Goal: Navigation & Orientation: Find specific page/section

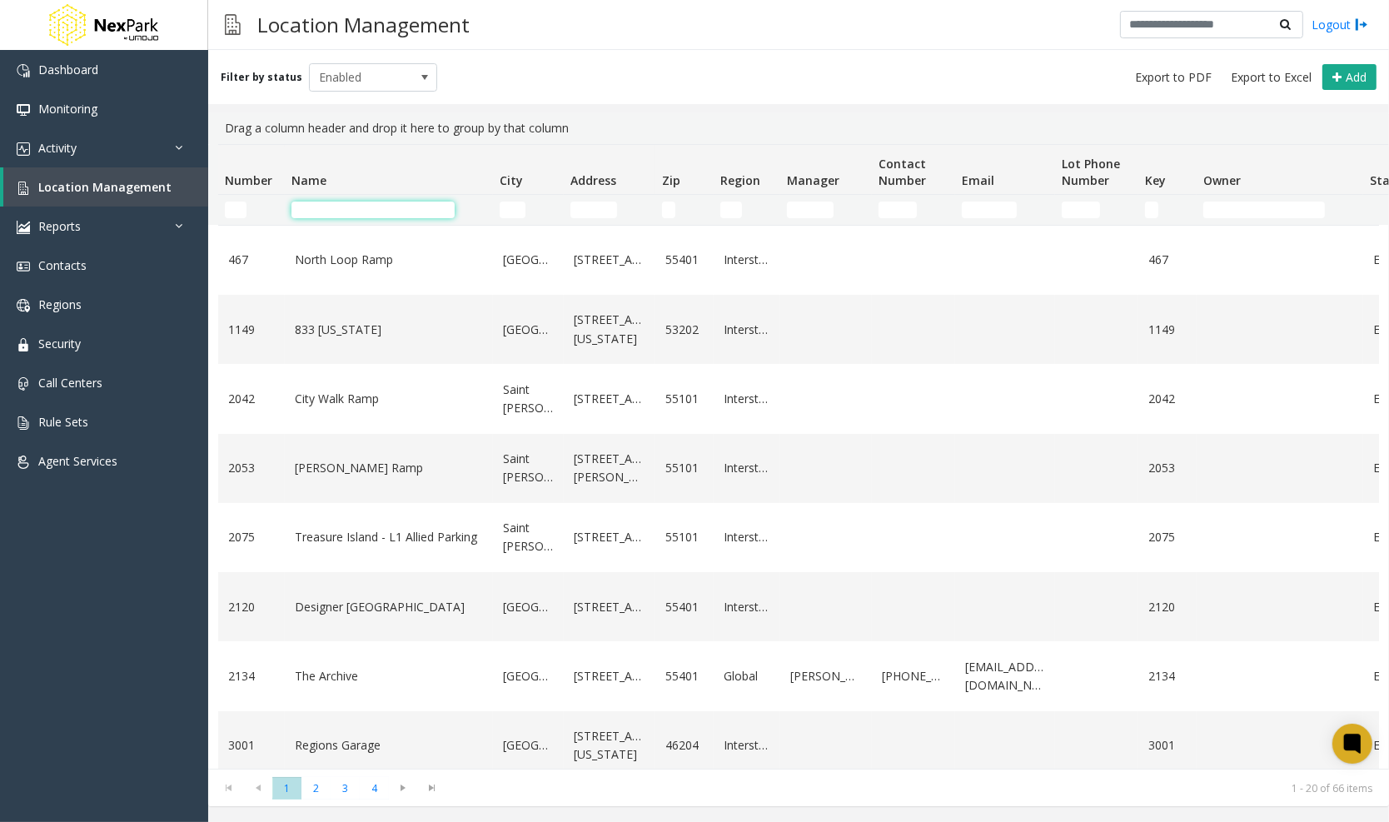
click at [337, 208] on input "Name Filter" at bounding box center [373, 210] width 163 height 17
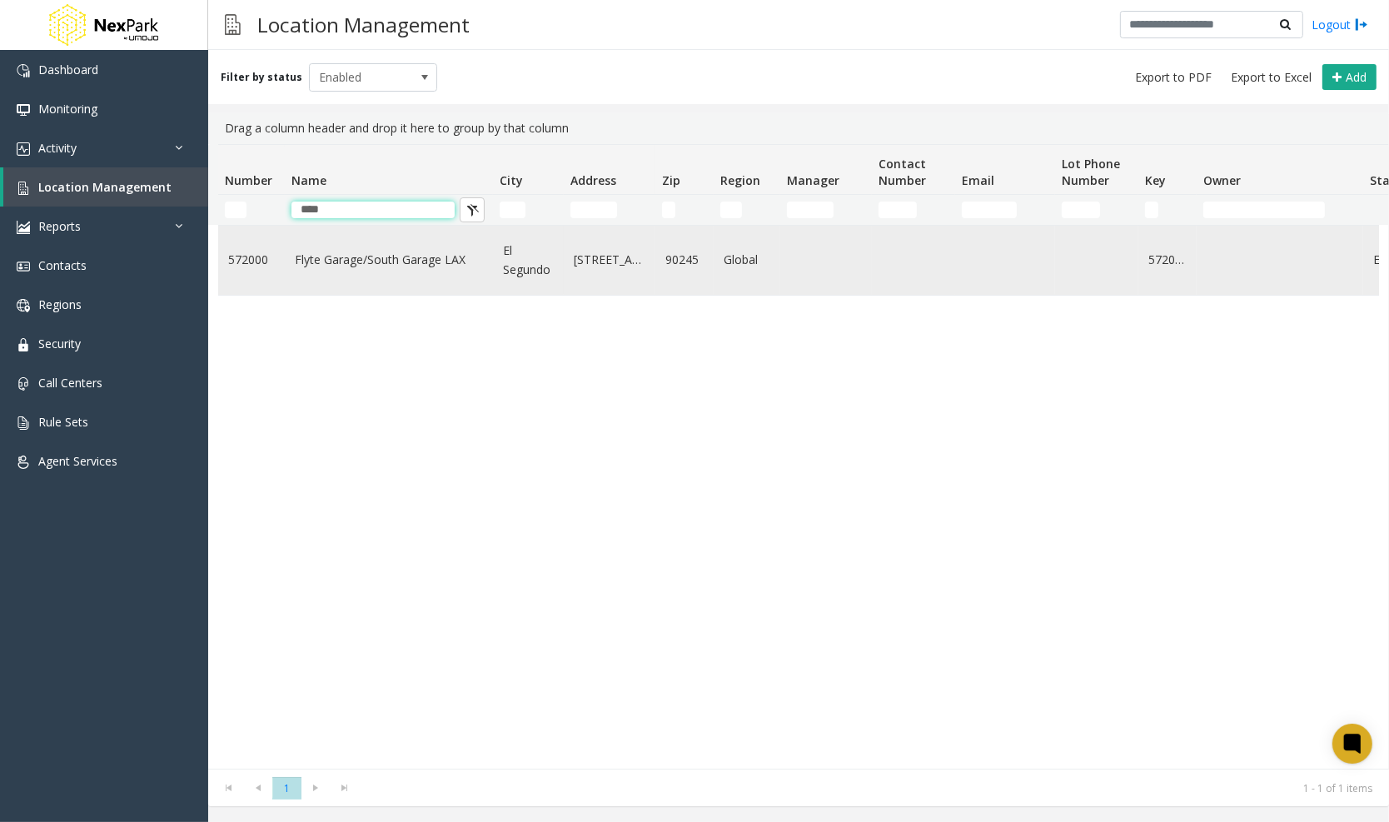
type input "****"
click at [375, 261] on link "Flyte Garage/South Garage LAX" at bounding box center [389, 260] width 188 height 18
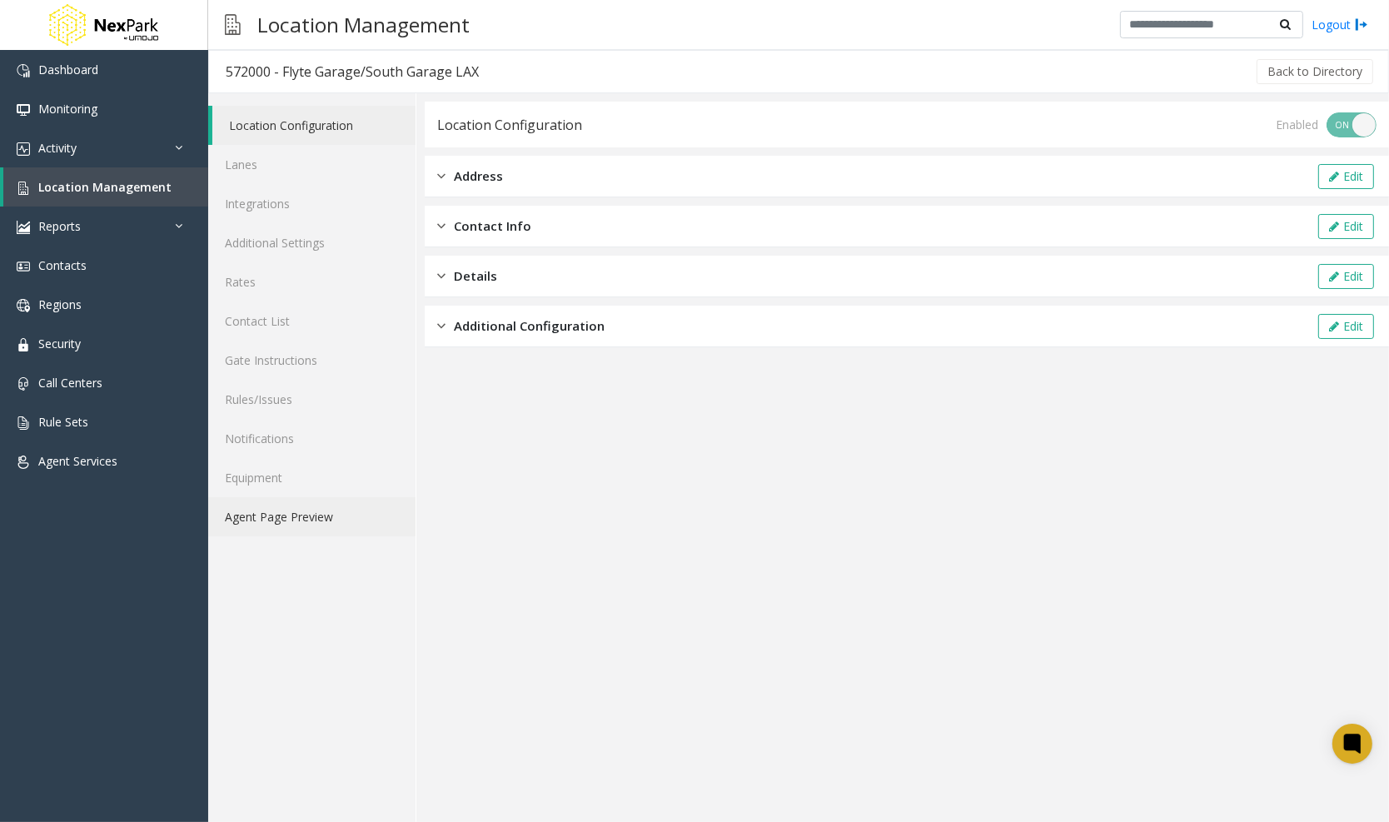
click at [312, 510] on link "Agent Page Preview" at bounding box center [311, 516] width 207 height 39
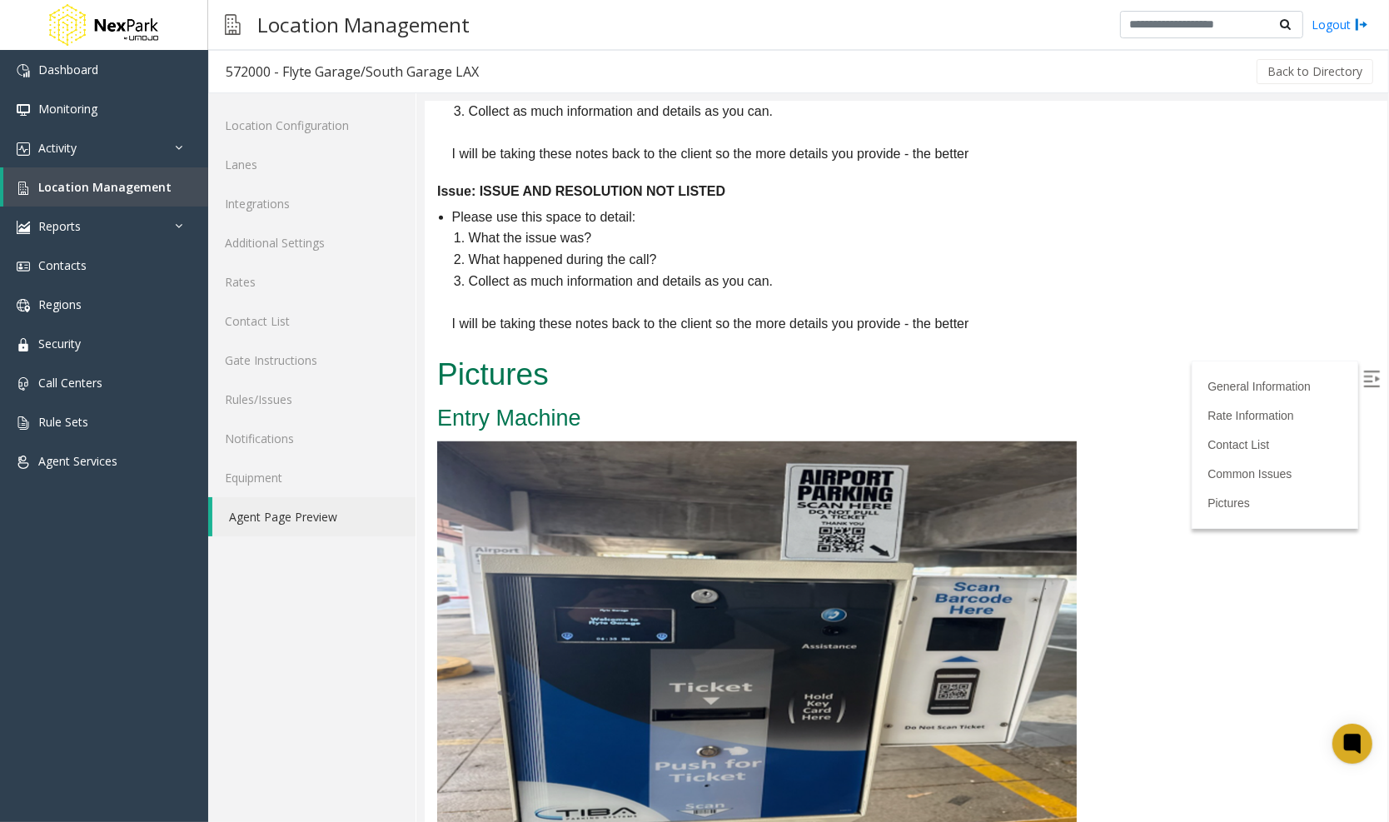
scroll to position [1376, 0]
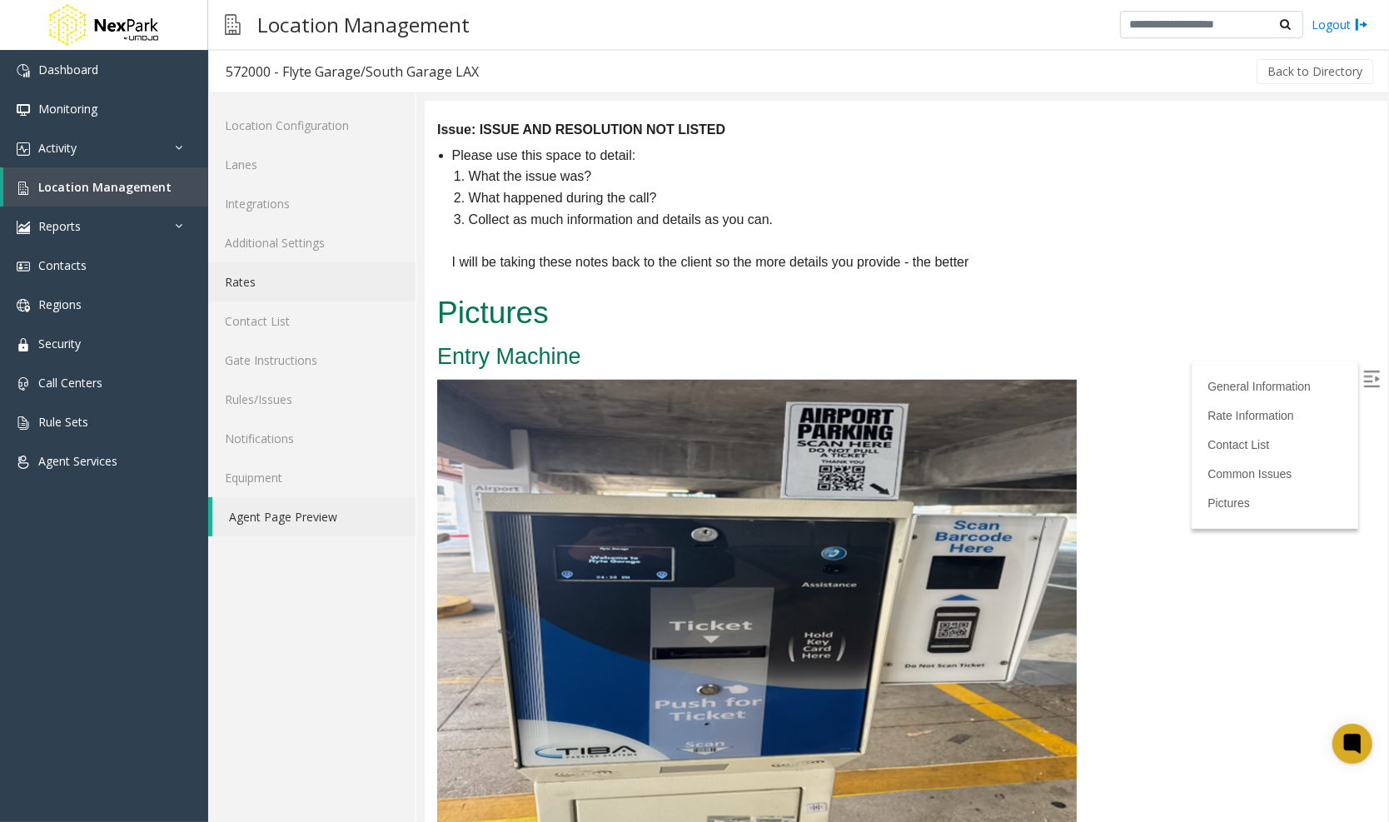
click at [306, 300] on link "Rates" at bounding box center [311, 281] width 207 height 39
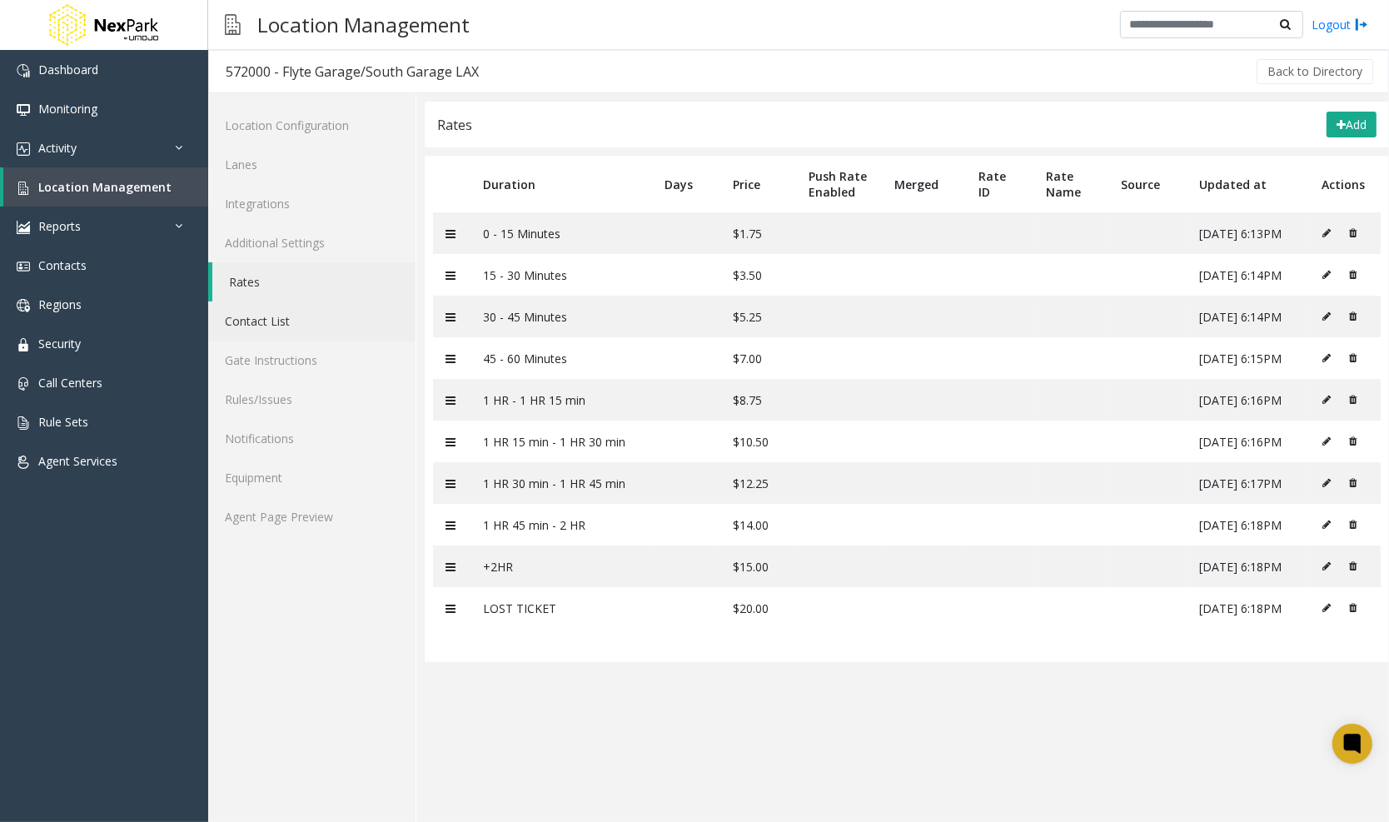
click at [318, 326] on link "Contact List" at bounding box center [311, 320] width 207 height 39
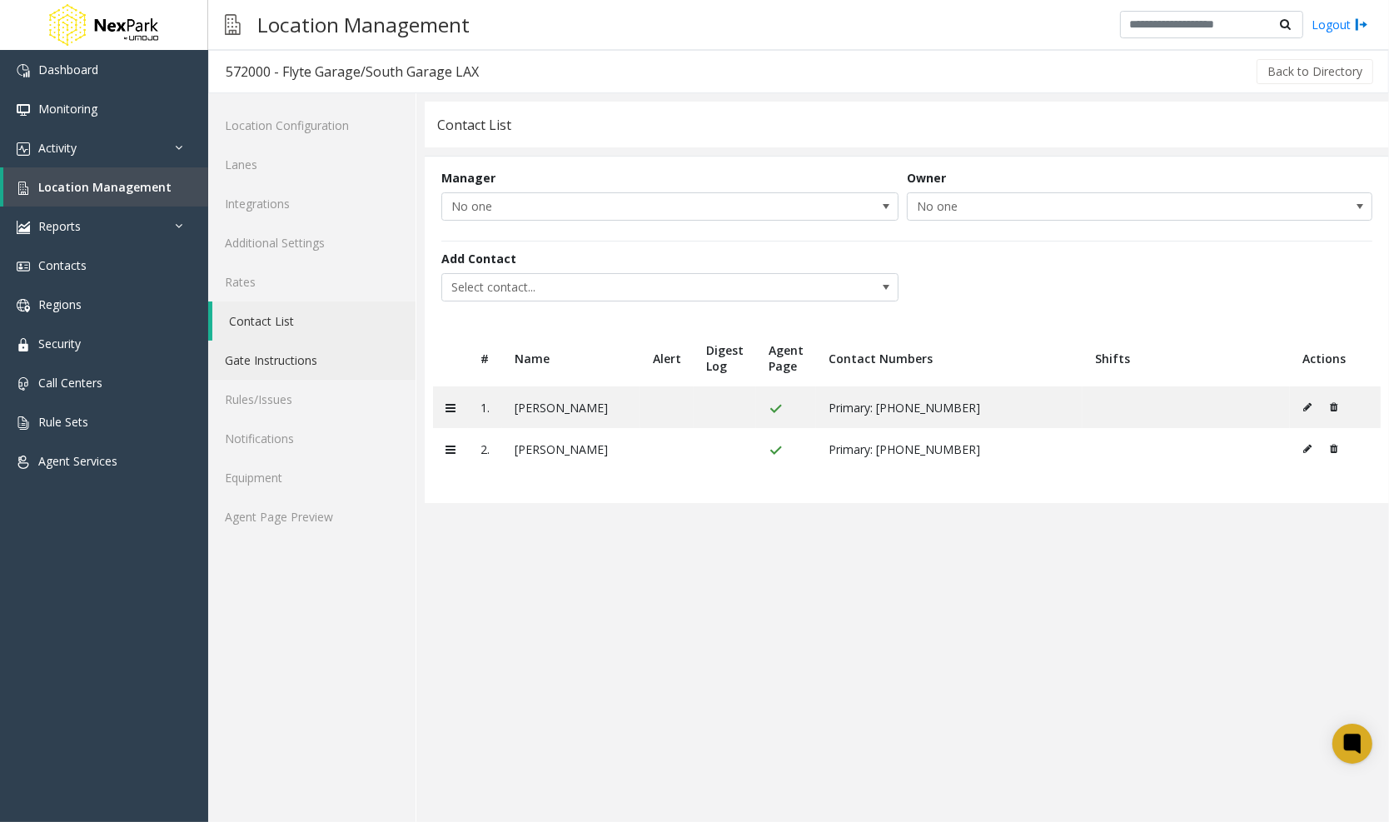
click at [296, 351] on link "Gate Instructions" at bounding box center [311, 360] width 207 height 39
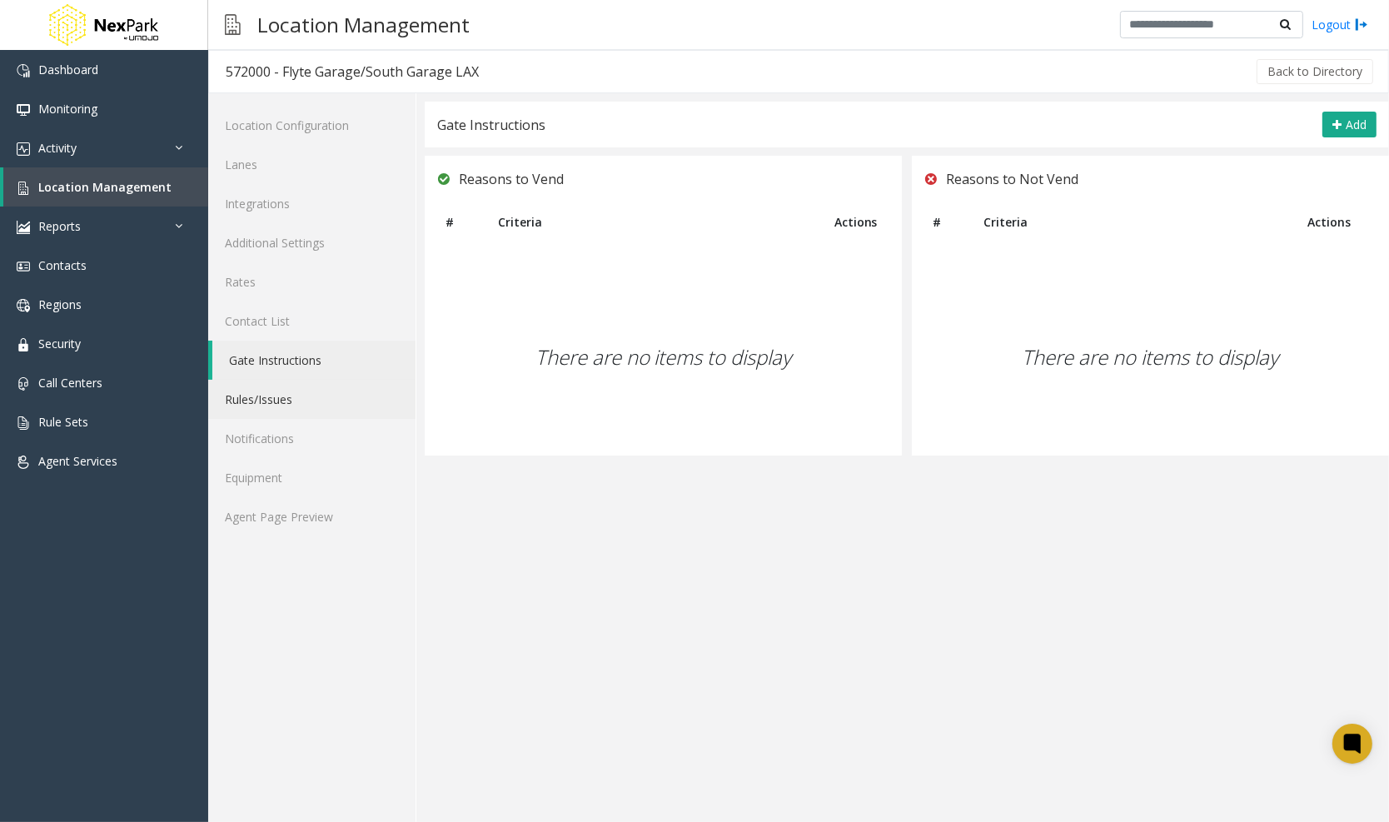
click at [300, 387] on link "Rules/Issues" at bounding box center [311, 399] width 207 height 39
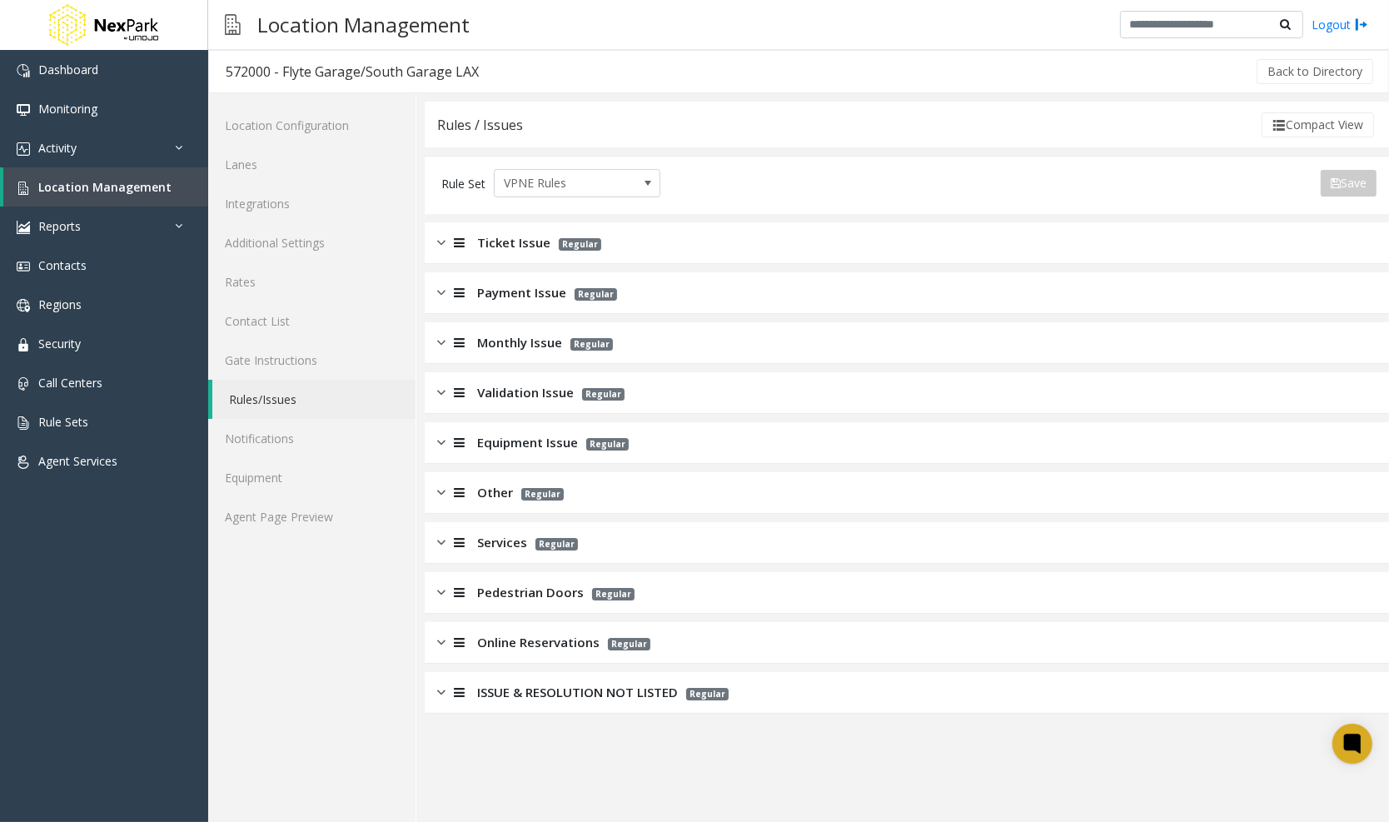
click at [440, 697] on img at bounding box center [441, 692] width 8 height 19
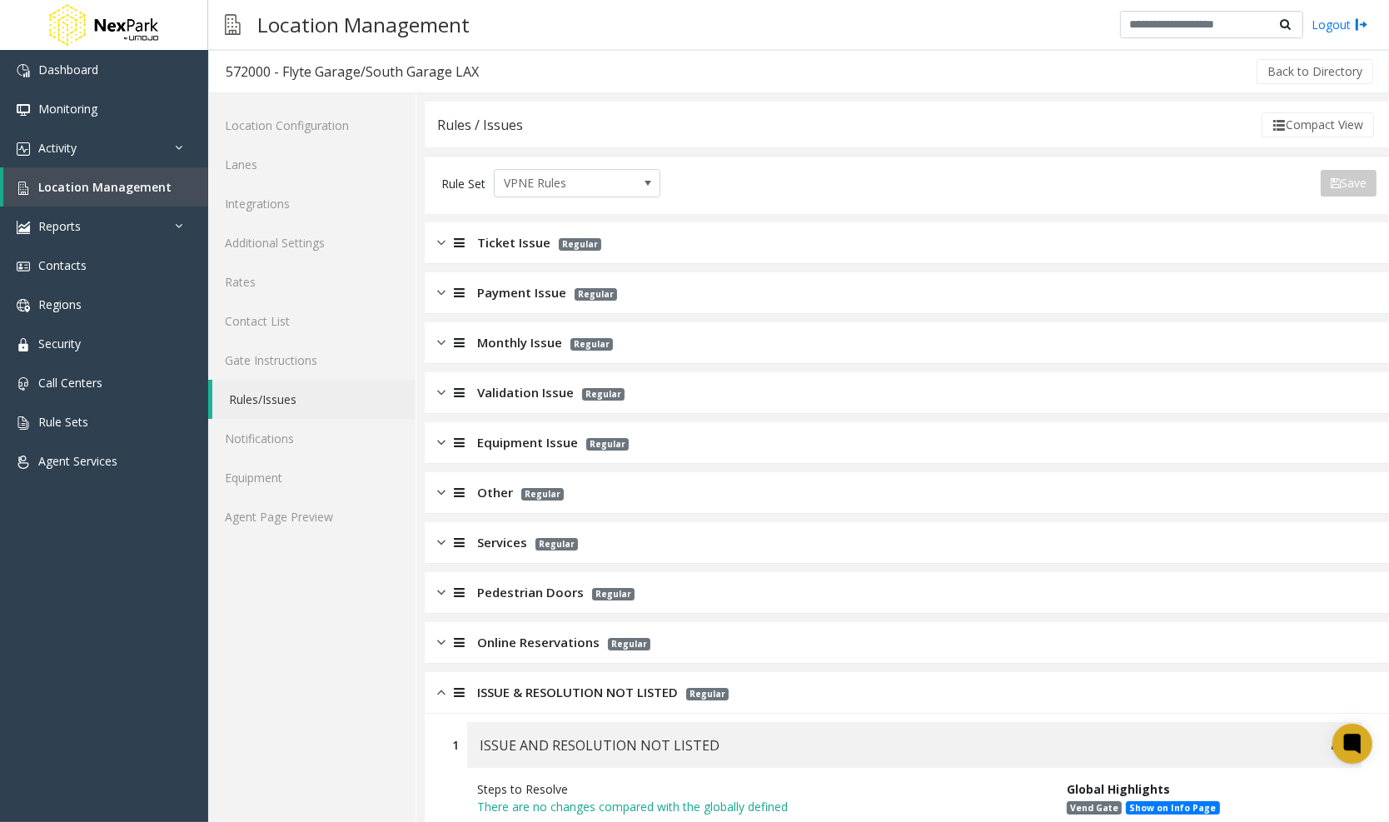
click at [440, 697] on img at bounding box center [441, 692] width 8 height 19
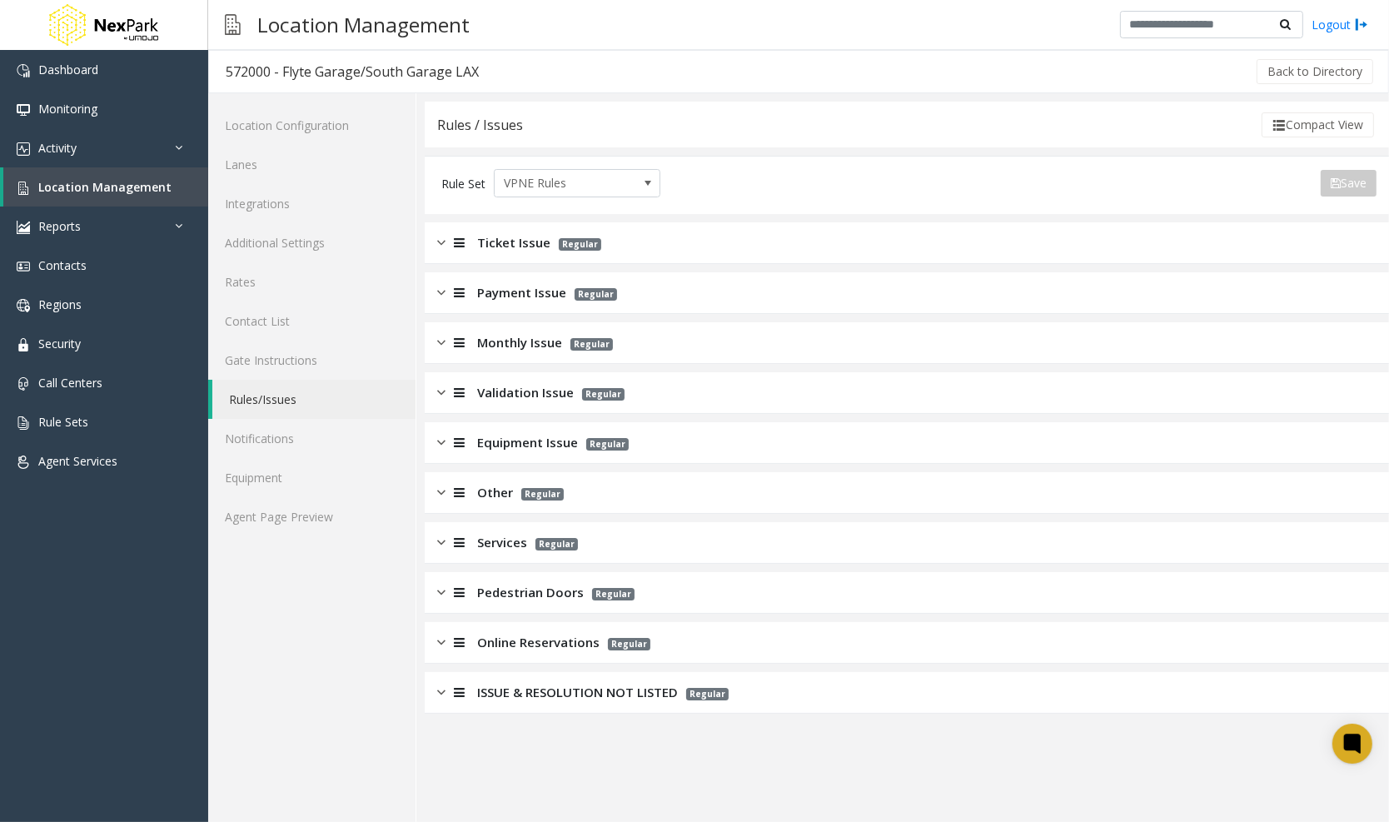
click at [444, 388] on img at bounding box center [441, 392] width 8 height 19
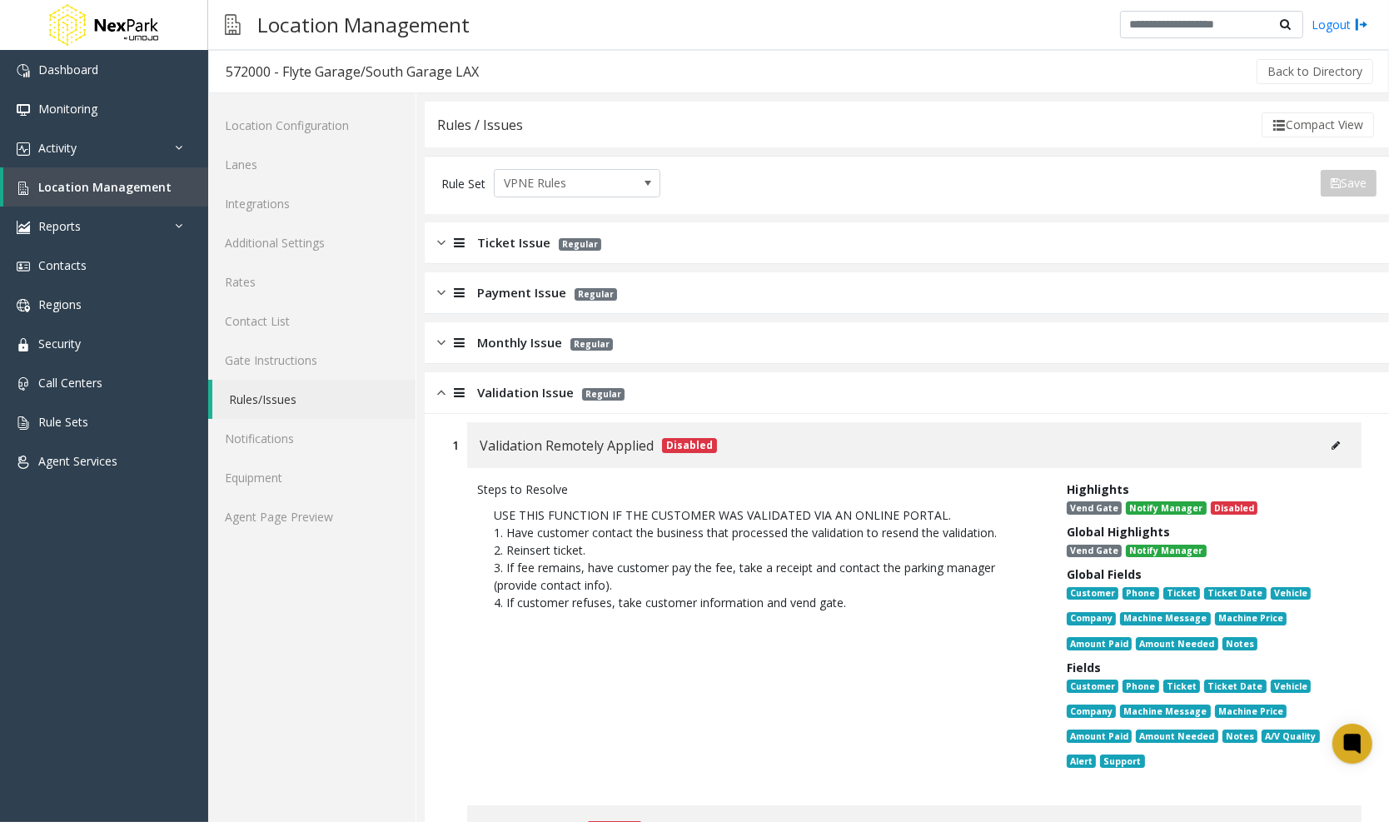
click at [444, 388] on img at bounding box center [441, 392] width 8 height 19
